Goal: Transaction & Acquisition: Purchase product/service

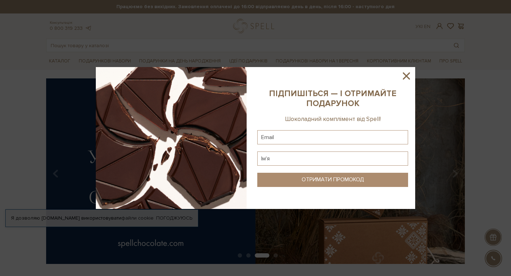
click at [410, 75] on icon at bounding box center [406, 76] width 12 height 12
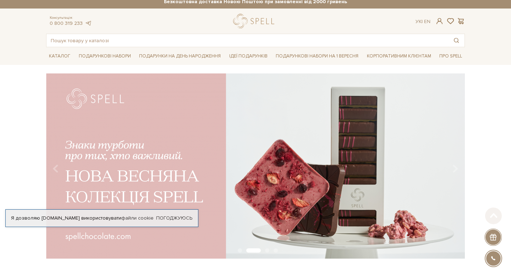
scroll to position [4, 0]
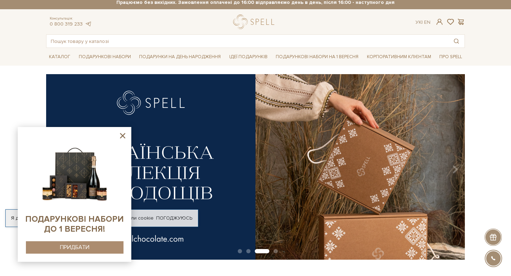
click at [87, 191] on img at bounding box center [74, 171] width 72 height 72
click at [76, 248] on div "ПРИДБАТИ" at bounding box center [74, 247] width 29 height 7
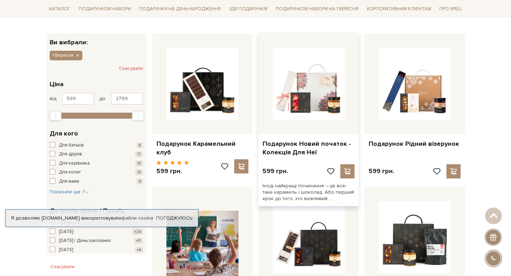
scroll to position [104, 0]
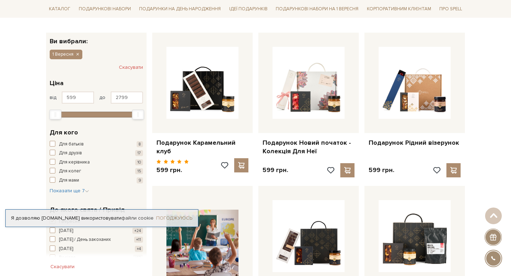
click at [182, 216] on link "Погоджуюсь" at bounding box center [174, 218] width 36 height 6
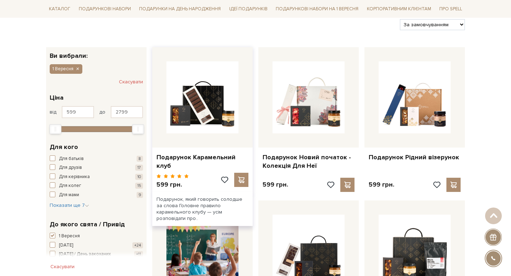
scroll to position [0, 0]
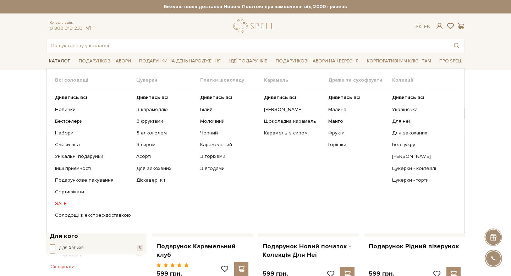
click at [57, 60] on link "Каталог" at bounding box center [59, 61] width 27 height 11
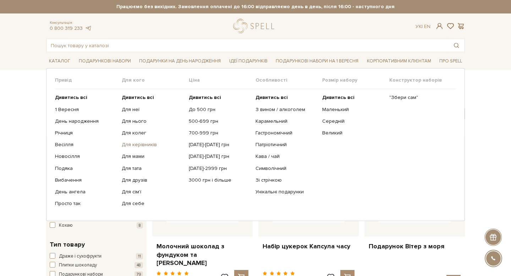
click at [131, 148] on link "Для керівників" at bounding box center [152, 145] width 61 height 6
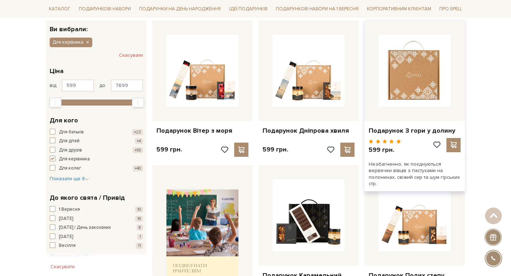
scroll to position [116, 0]
click at [412, 86] on img at bounding box center [415, 70] width 72 height 72
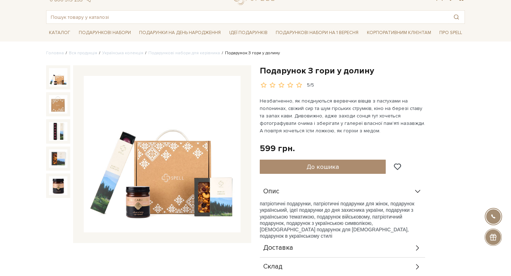
scroll to position [29, 0]
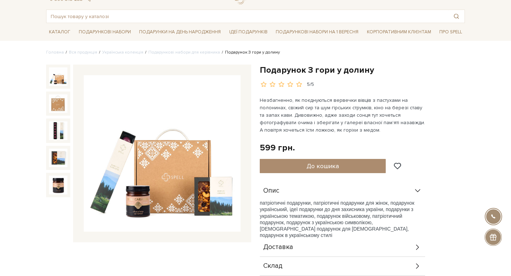
click at [223, 208] on img at bounding box center [162, 153] width 157 height 157
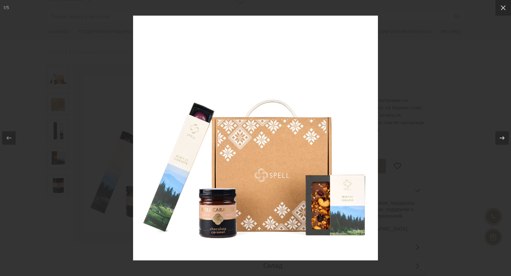
click at [474, 152] on div at bounding box center [255, 138] width 511 height 276
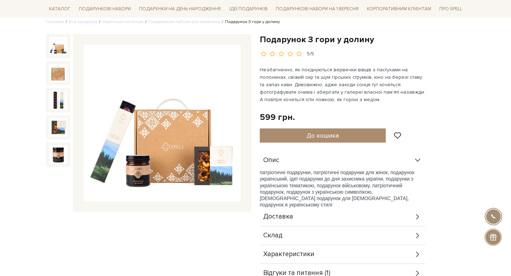
scroll to position [57, 0]
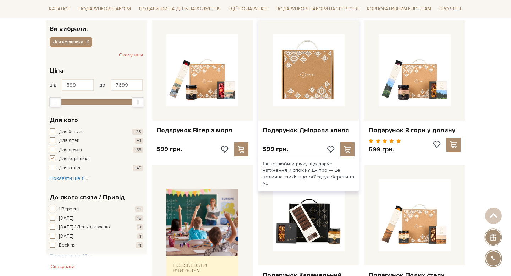
click at [305, 99] on img at bounding box center [309, 70] width 72 height 72
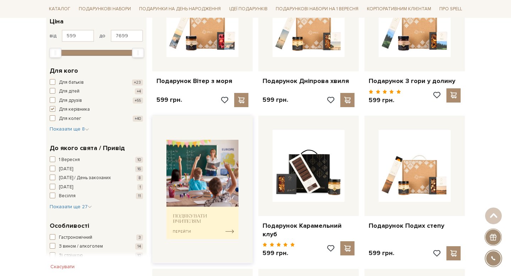
scroll to position [166, 0]
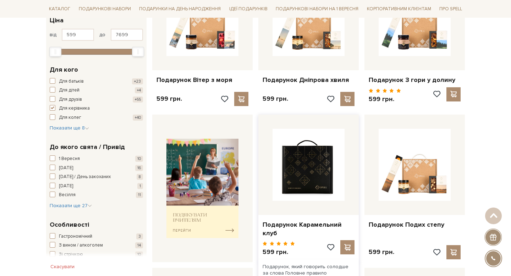
click at [305, 189] on img at bounding box center [309, 165] width 72 height 72
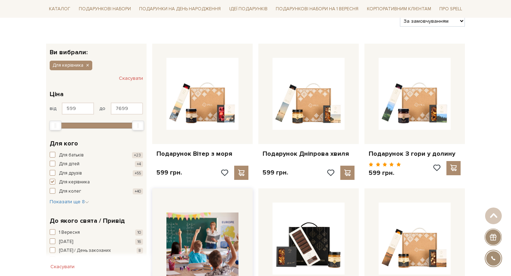
scroll to position [91, 0]
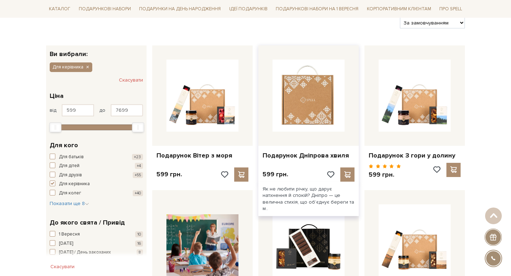
click at [308, 125] on img at bounding box center [309, 96] width 72 height 72
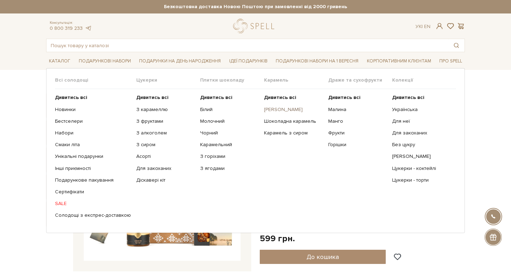
click at [280, 107] on link "[PERSON_NAME]" at bounding box center [293, 109] width 59 height 6
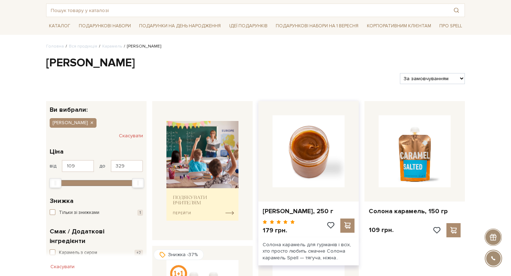
scroll to position [37, 0]
